Goal: Register for event/course

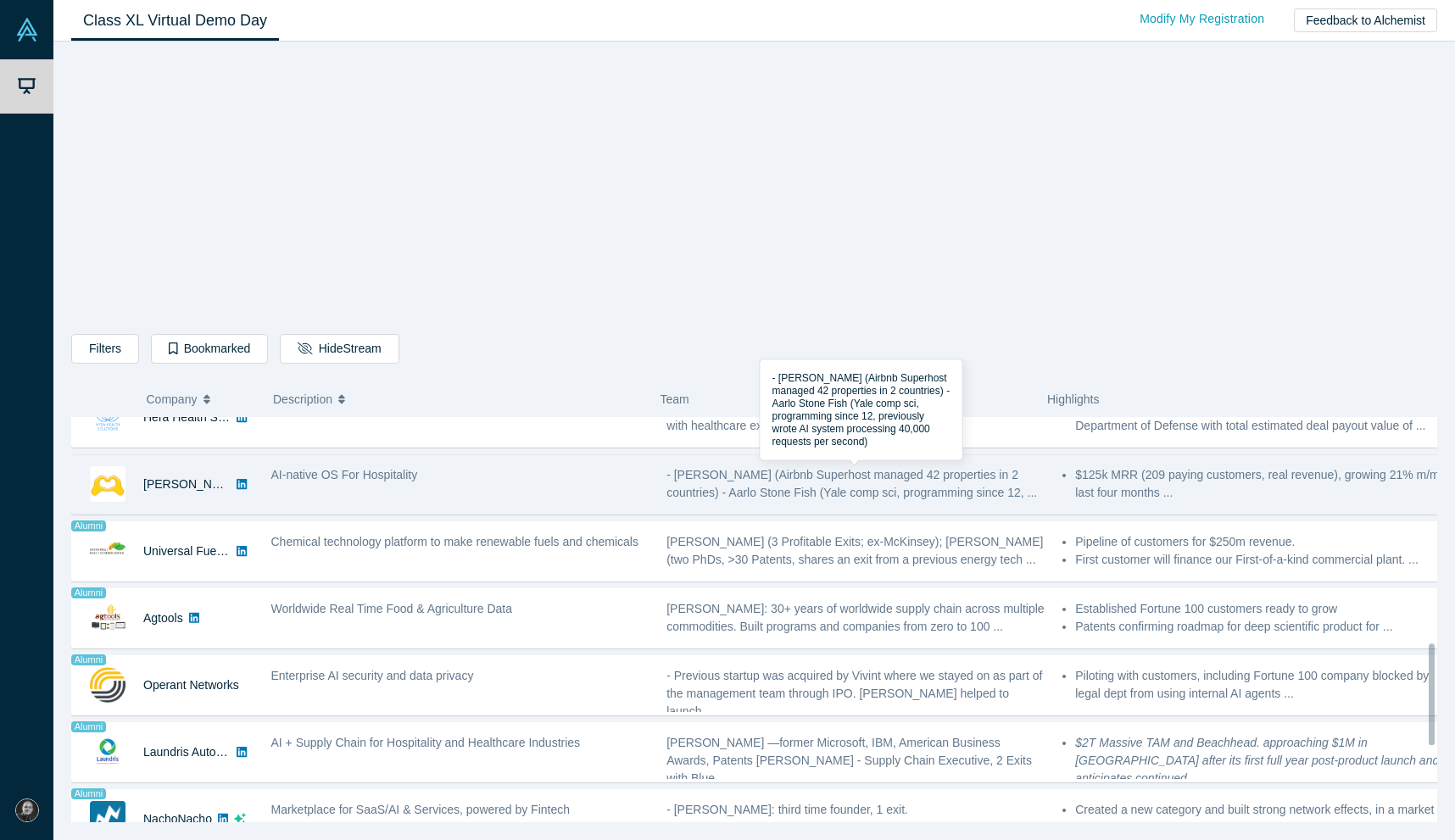
scroll to position [1202, 0]
